Goal: Information Seeking & Learning: Understand process/instructions

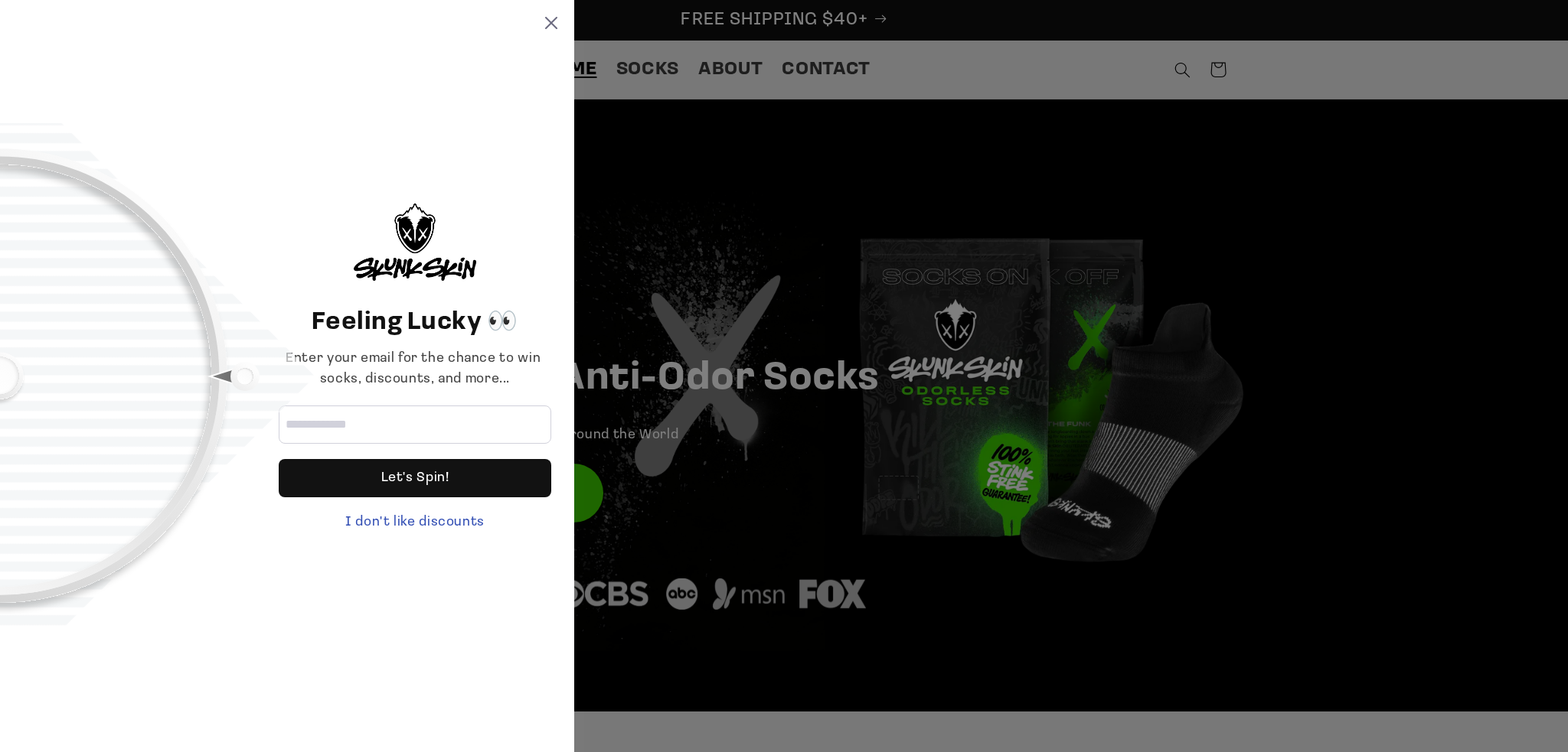
drag, startPoint x: 548, startPoint y: 17, endPoint x: 525, endPoint y: 34, distance: 28.6
click at [548, 17] on icon at bounding box center [551, 22] width 12 height 12
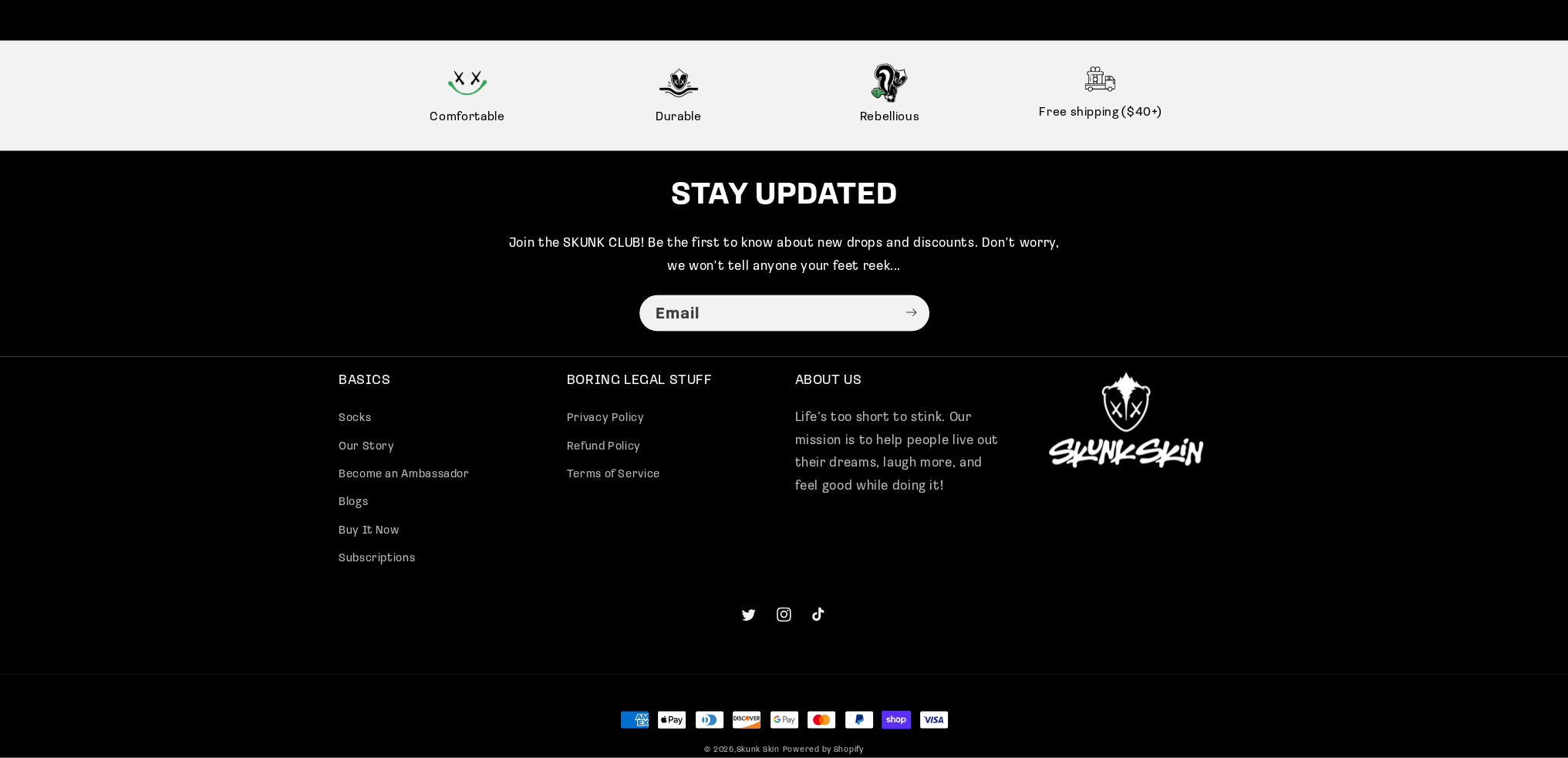
scroll to position [3969, 0]
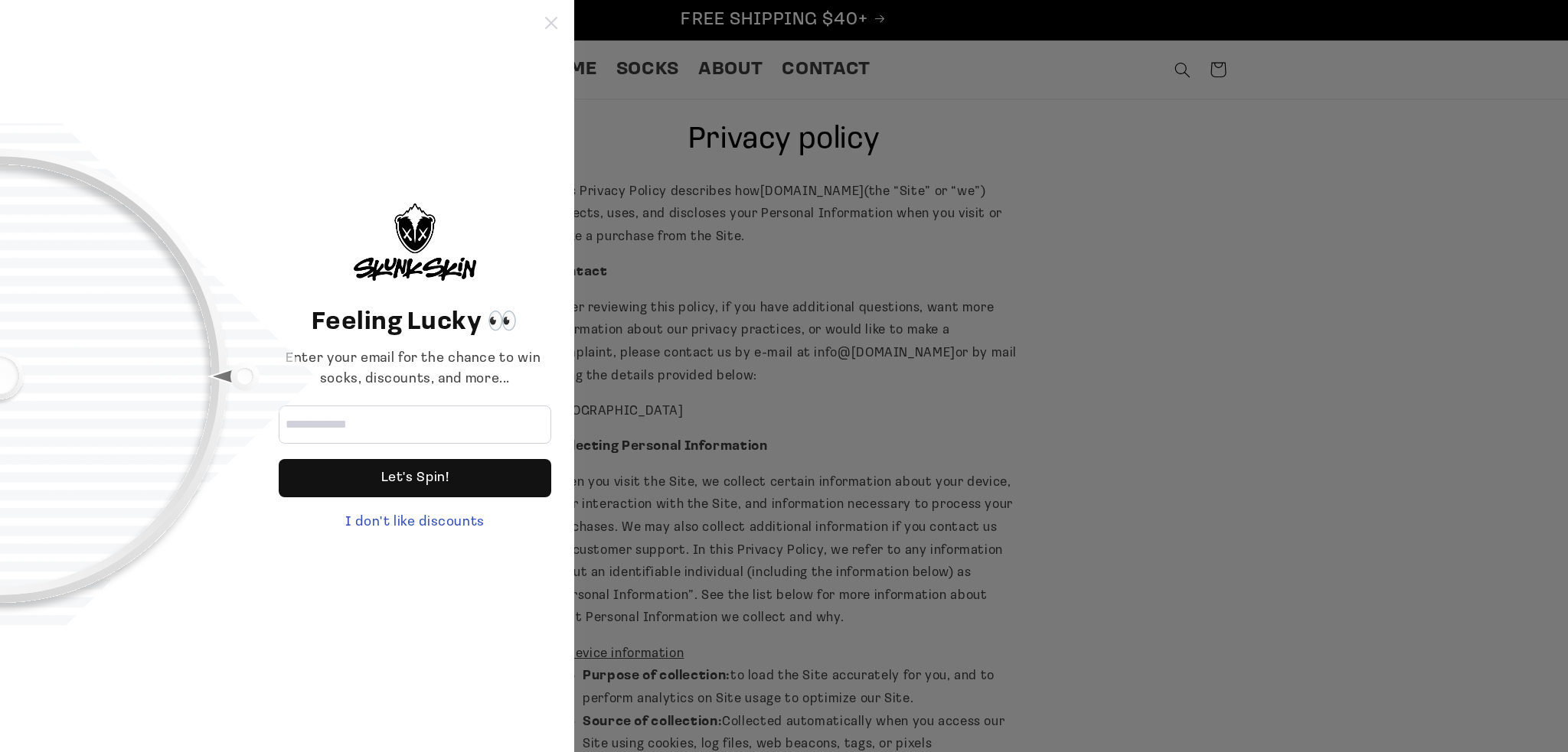
click at [549, 25] on icon at bounding box center [551, 22] width 12 height 12
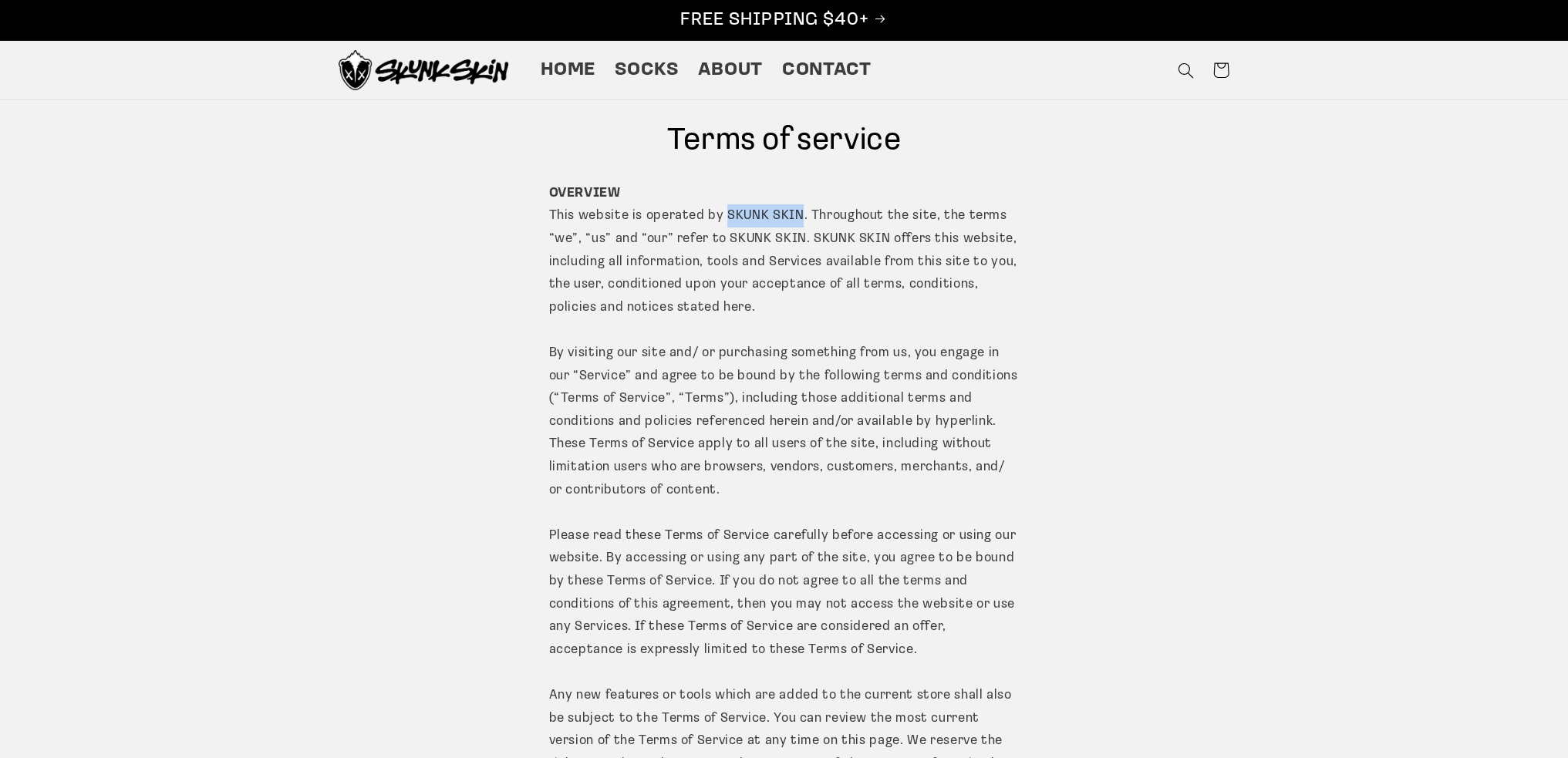
drag, startPoint x: 791, startPoint y: 219, endPoint x: 713, endPoint y: 212, distance: 78.3
click at [713, 212] on p "OVERVIEW This website is operated by SKUNK SKIN. Throughout the site, the terms…" at bounding box center [785, 570] width 471 height 776
copy p "SKUNK SKIN"
drag, startPoint x: 789, startPoint y: 214, endPoint x: 716, endPoint y: 213, distance: 73.0
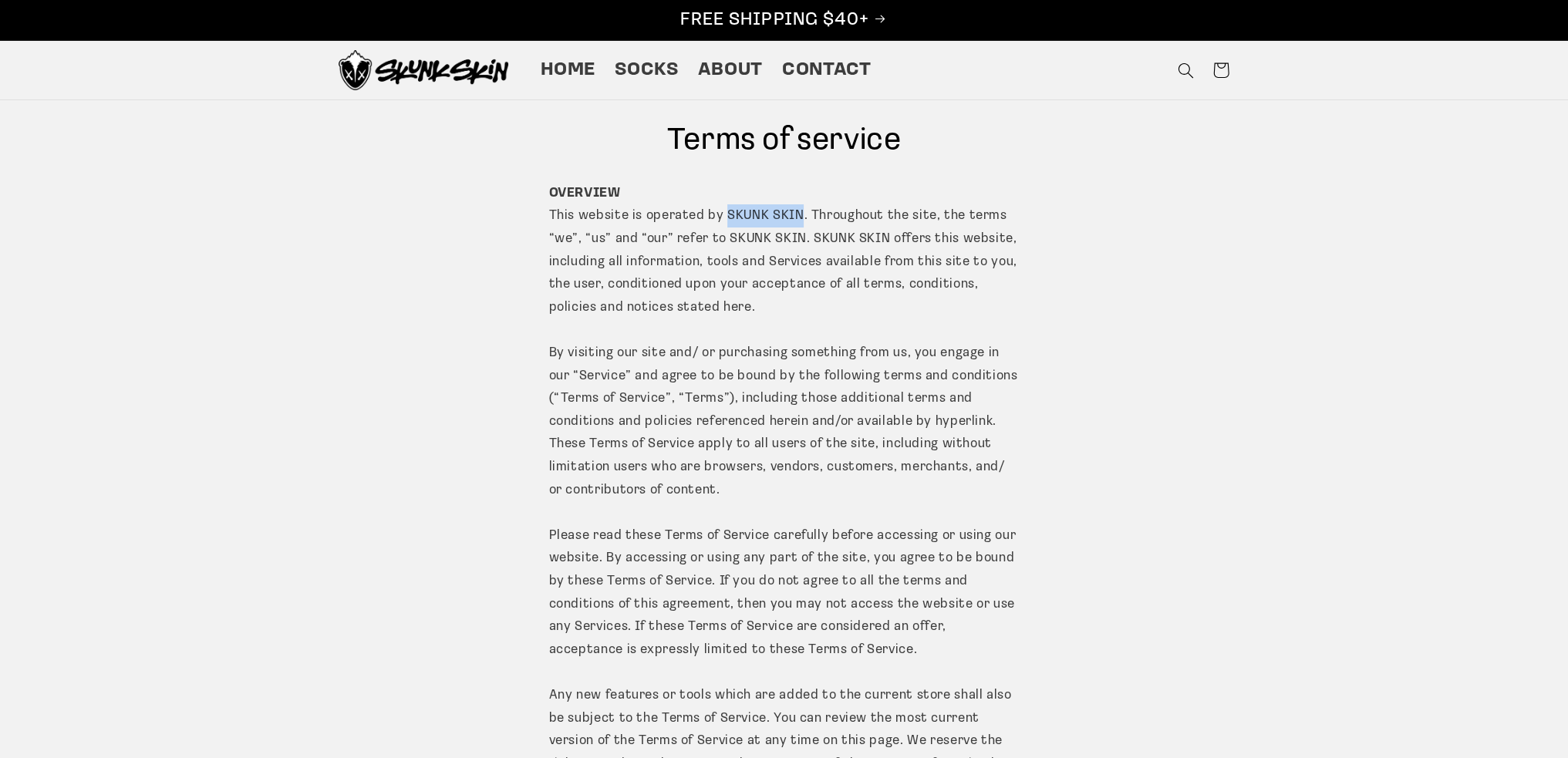
click at [716, 213] on p "OVERVIEW This website is operated by SKUNK SKIN. Throughout the site, the terms…" at bounding box center [785, 570] width 471 height 776
copy p "SKUNK SKIN"
